Goal: Check status: Check status

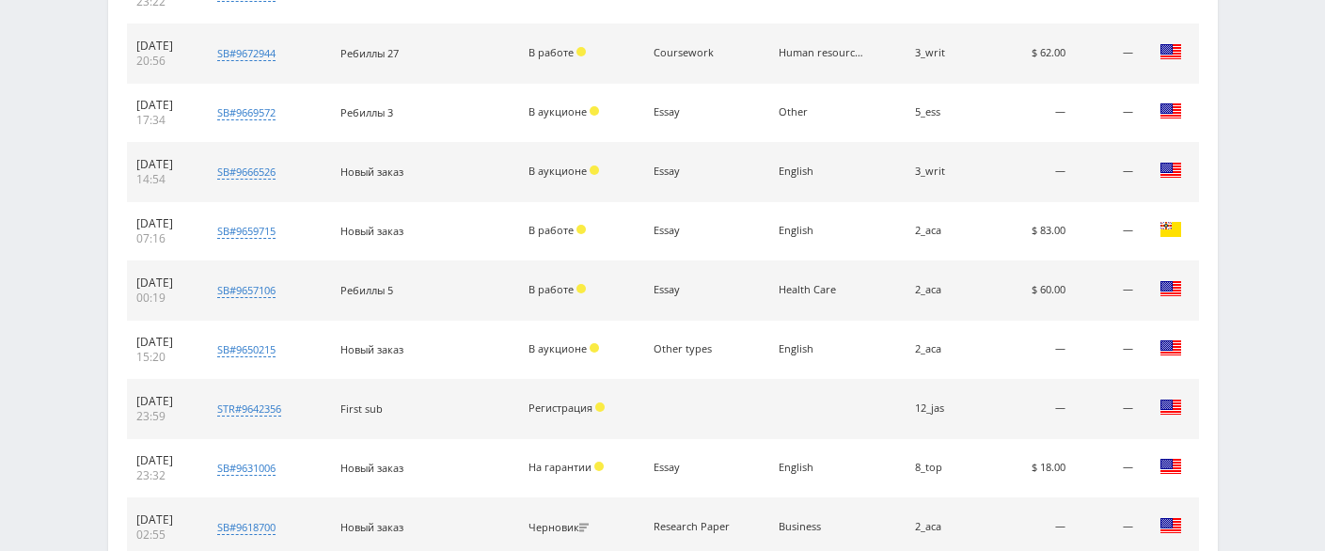
scroll to position [940, 0]
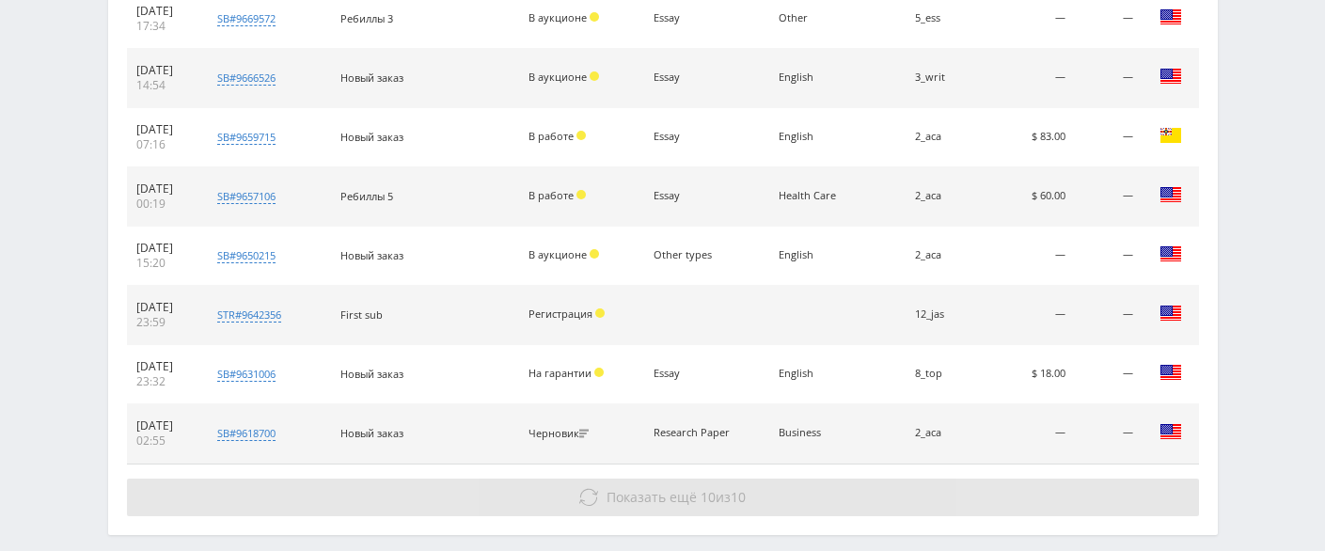
click at [615, 495] on span "Показать ещё" at bounding box center [651, 497] width 90 height 18
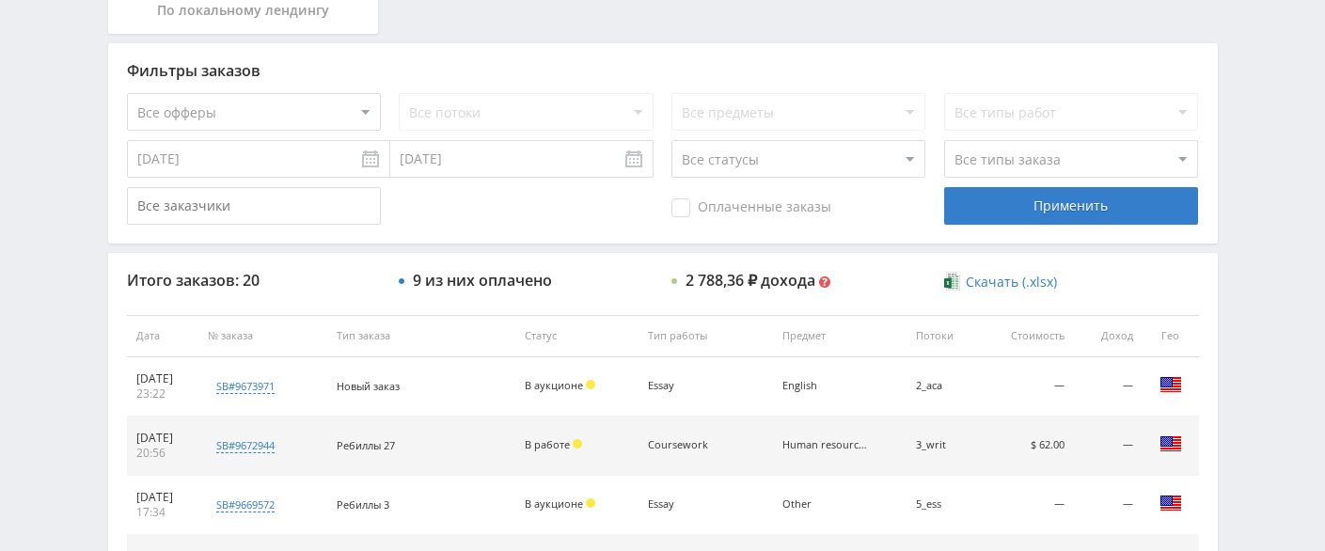
scroll to position [266, 0]
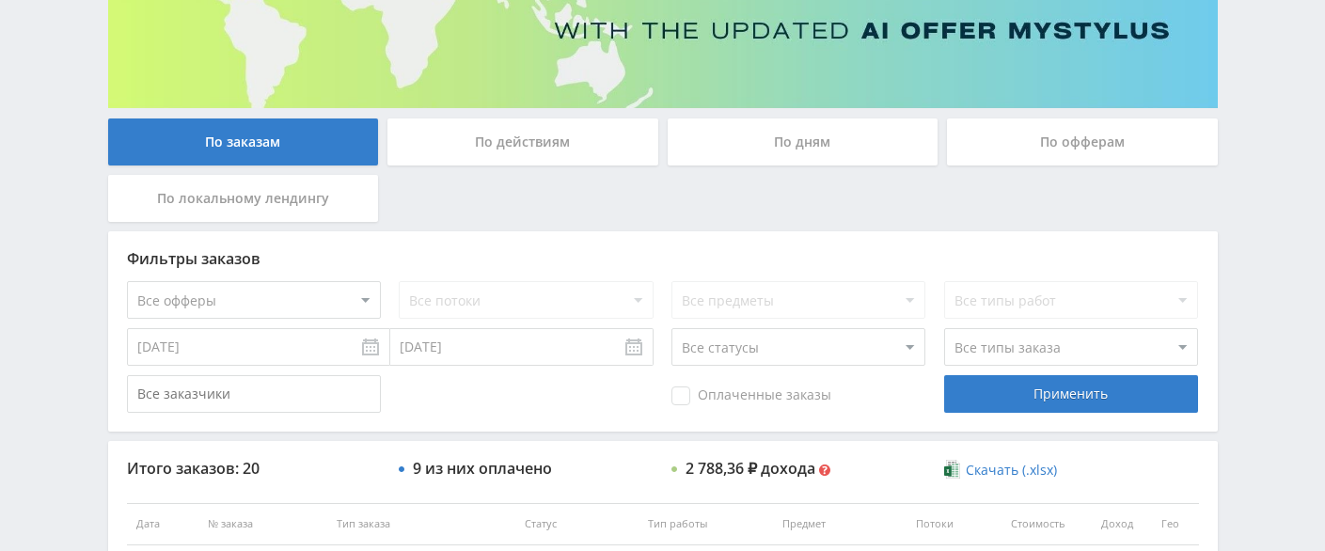
click at [1025, 147] on div "По офферам" at bounding box center [1082, 141] width 271 height 47
click at [0, 0] on input "По офферам" at bounding box center [0, 0] width 0 height 0
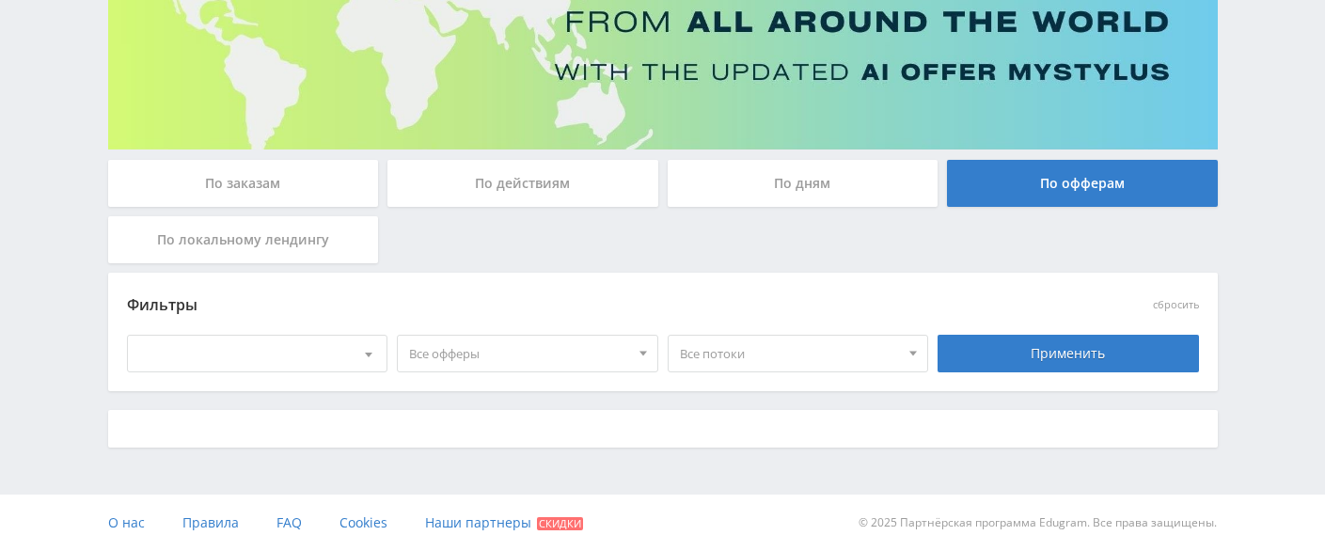
scroll to position [225, 0]
click at [449, 353] on span "Все офферы" at bounding box center [519, 354] width 220 height 36
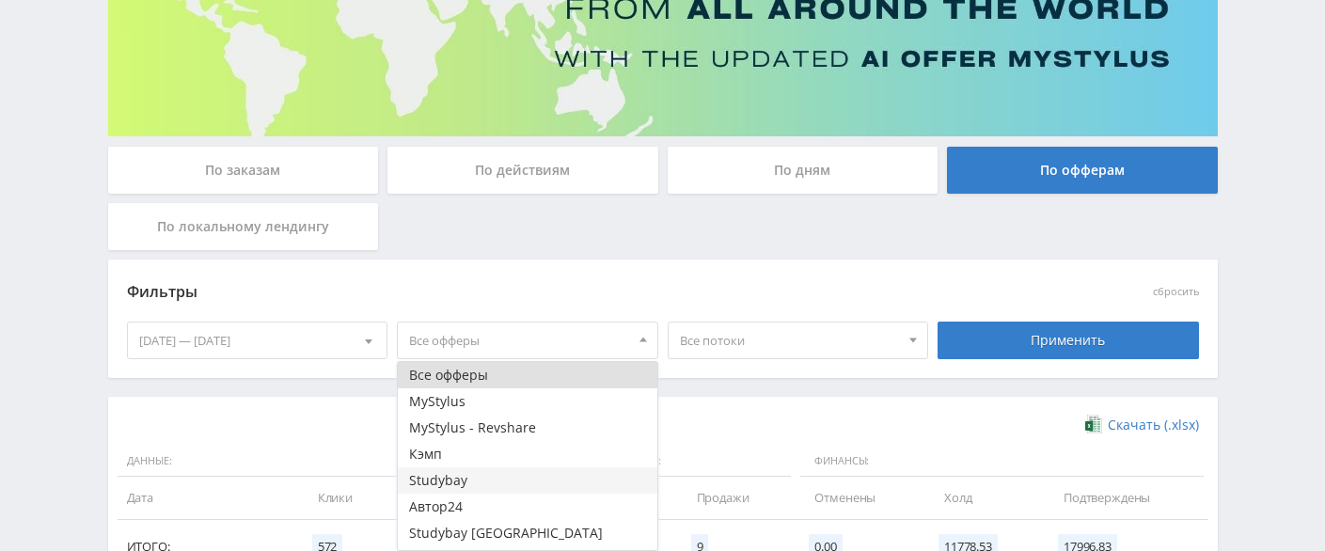
scroll to position [266, 0]
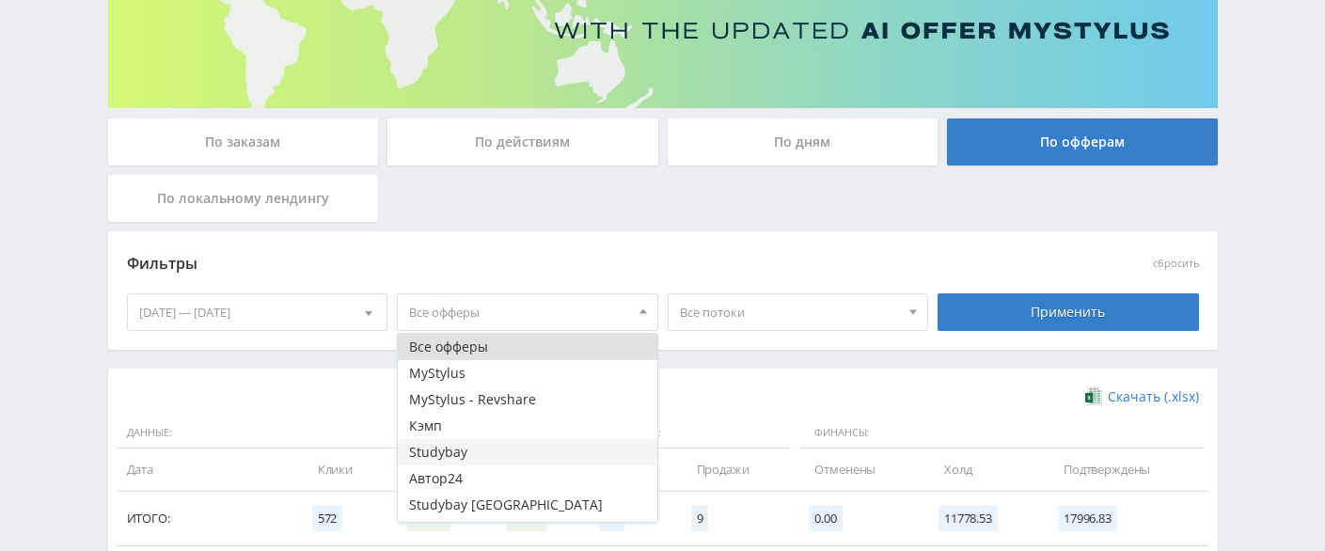
click at [490, 451] on button "Studybay" at bounding box center [528, 452] width 260 height 26
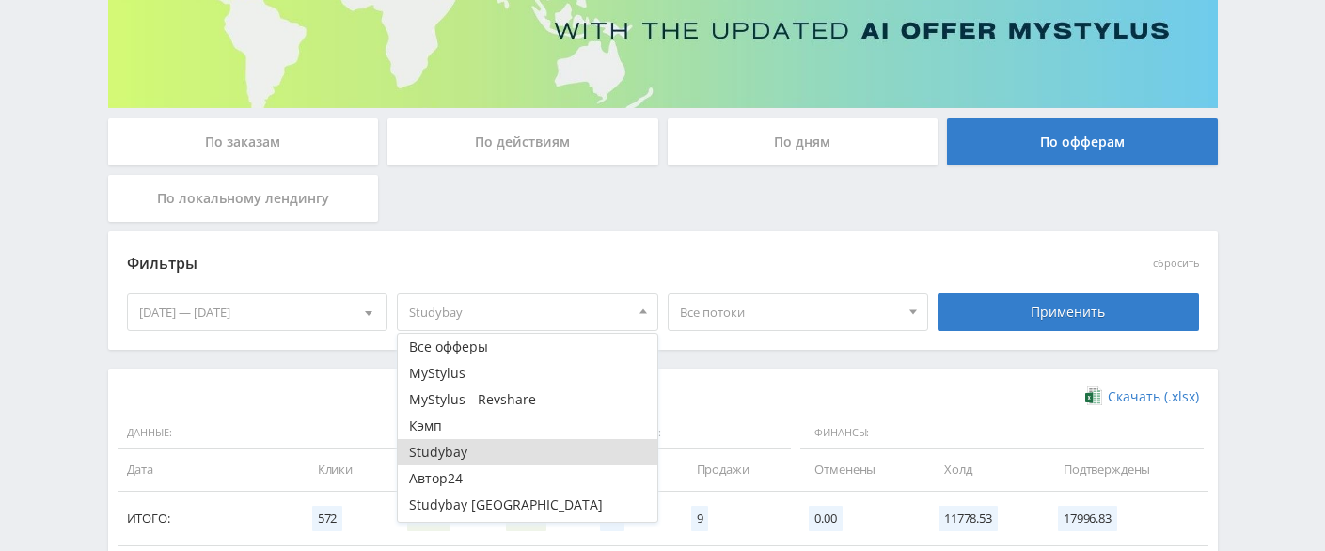
click at [779, 314] on span "Все потоки" at bounding box center [790, 312] width 220 height 36
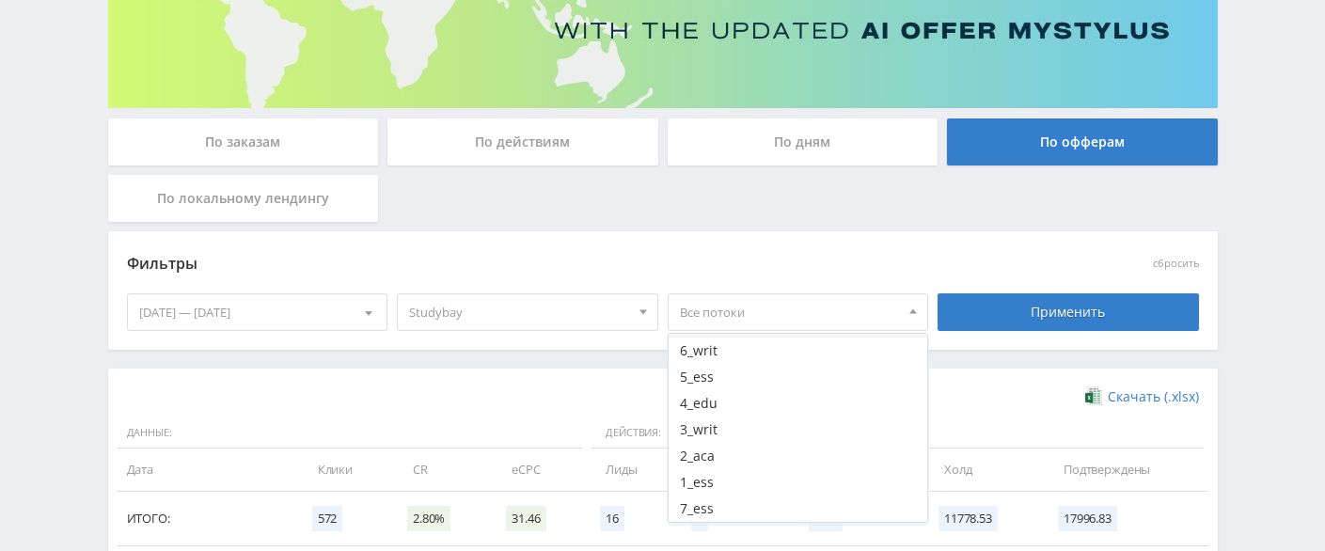
scroll to position [219, 0]
click at [737, 415] on button "8_top" at bounding box center [799, 418] width 260 height 26
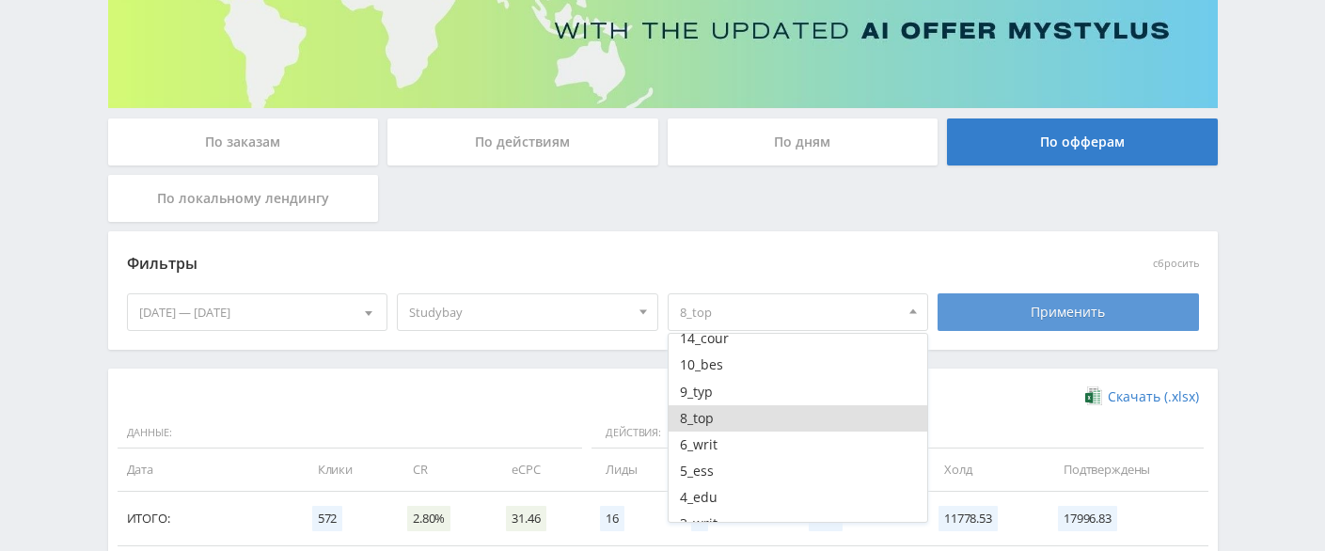
click at [1032, 312] on div "Применить" at bounding box center [1067, 312] width 261 height 38
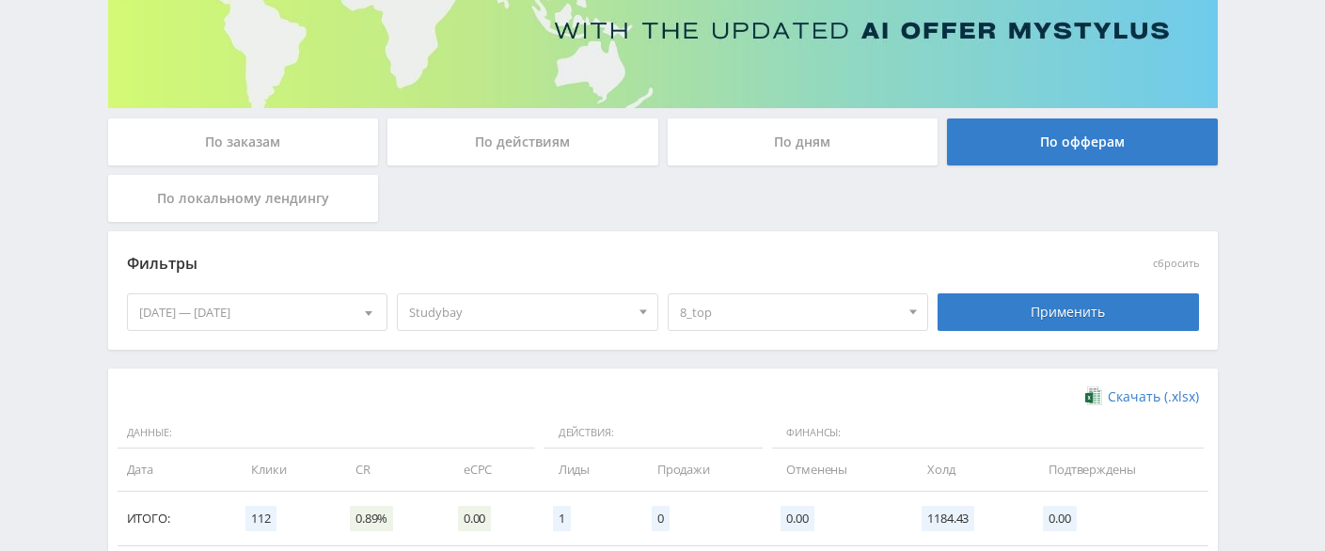
scroll to position [360, 0]
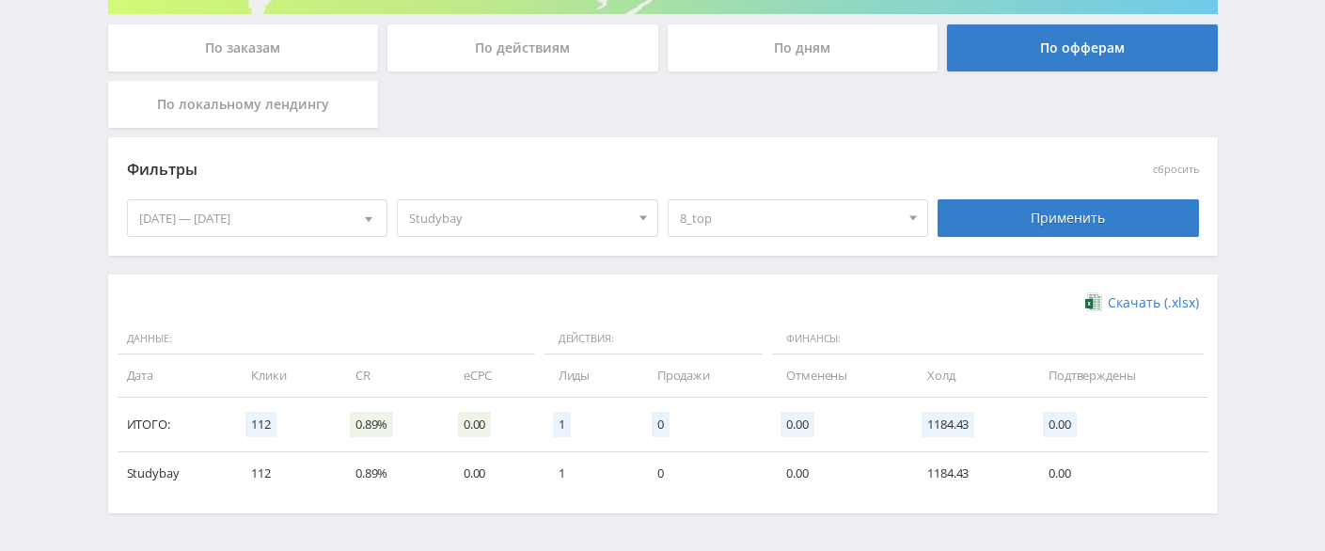
click at [262, 221] on div "[DATE] — [DATE]" at bounding box center [258, 218] width 260 height 36
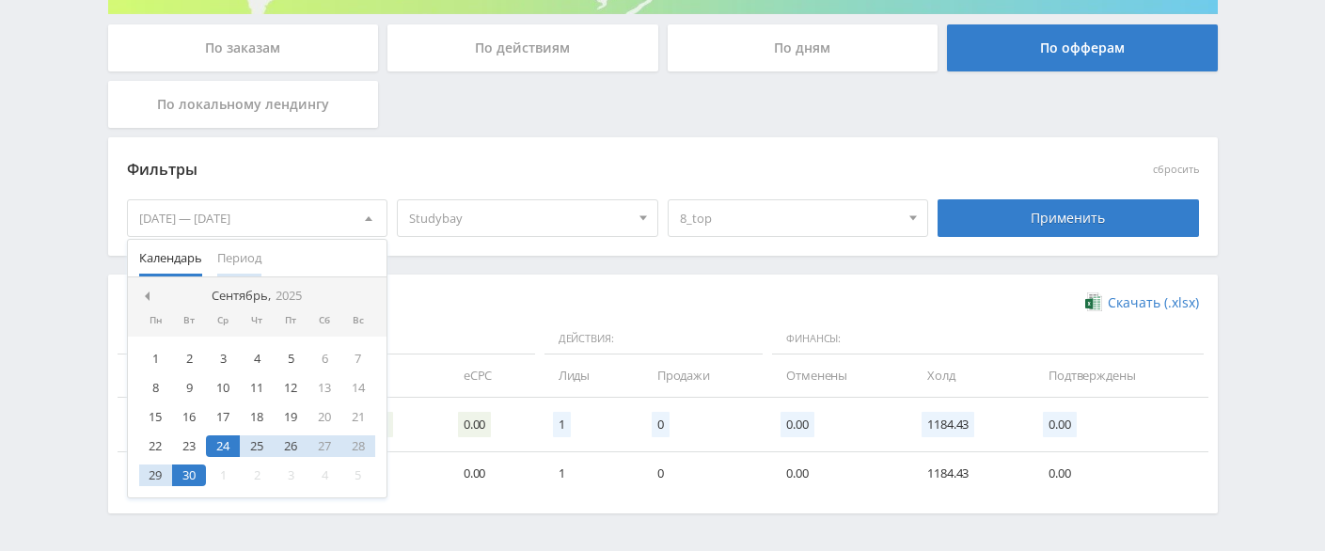
click at [242, 257] on span "Период" at bounding box center [239, 258] width 44 height 37
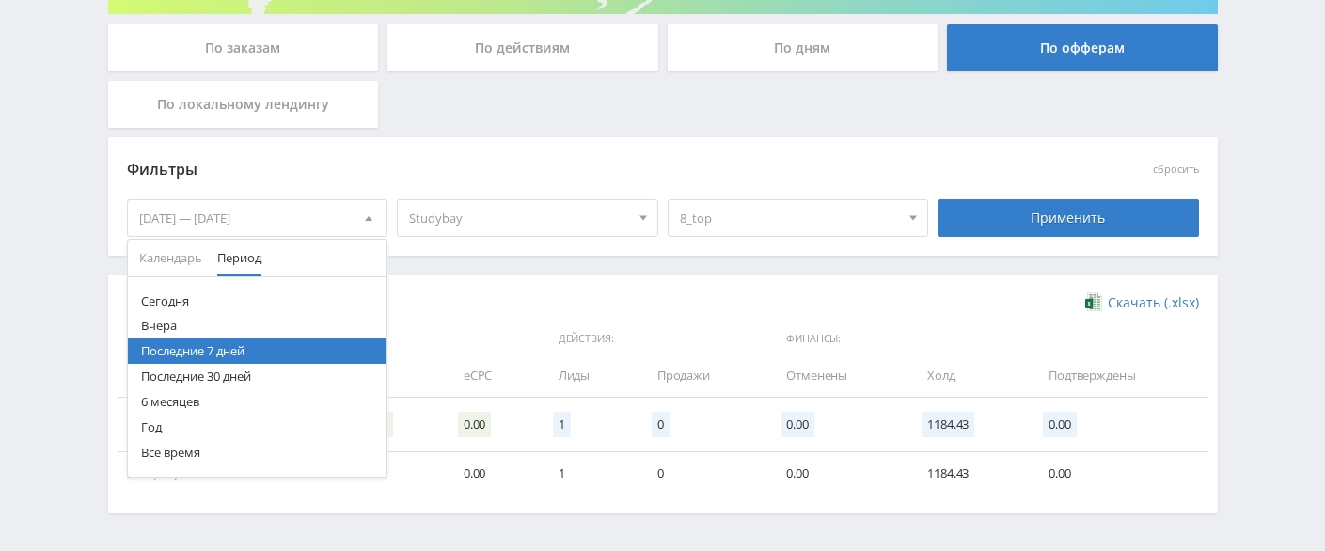
click at [181, 424] on button "Год" at bounding box center [258, 427] width 260 height 25
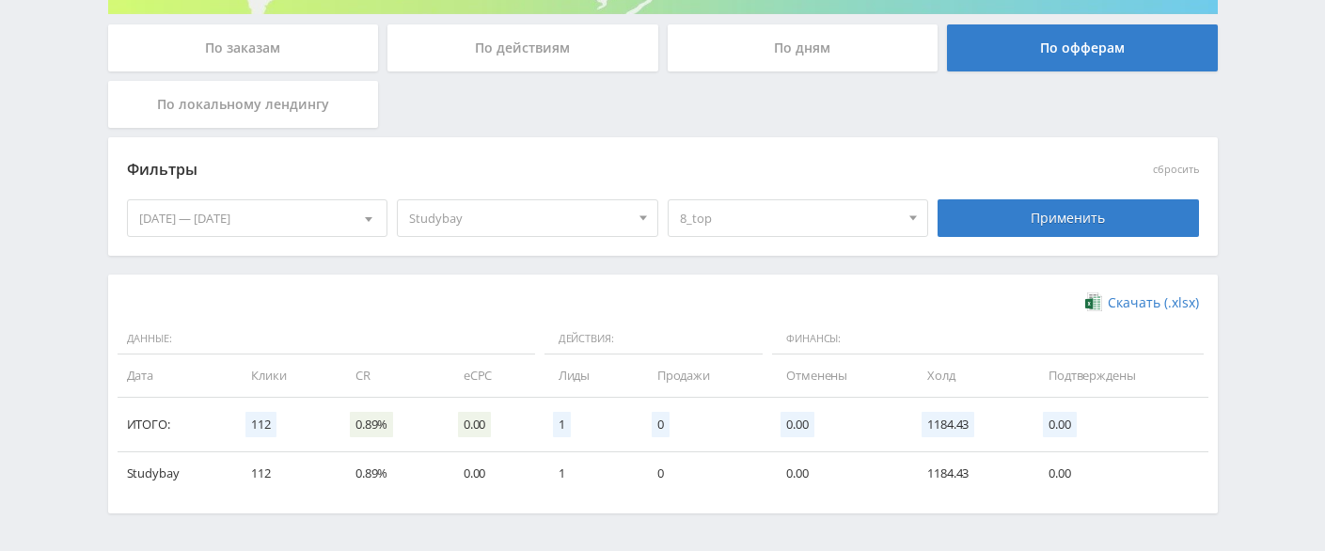
click at [1010, 213] on div "Применить" at bounding box center [1067, 218] width 261 height 38
